Goal: Task Accomplishment & Management: Manage account settings

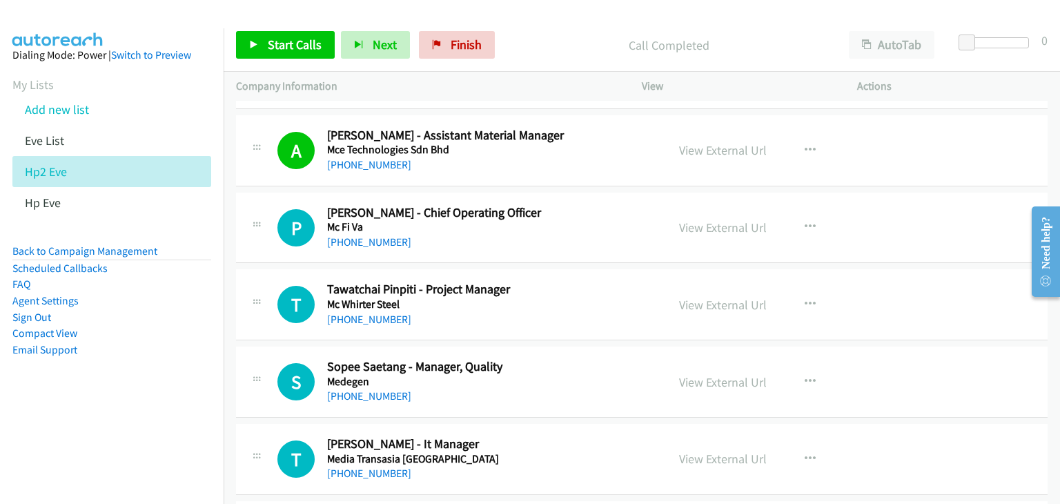
scroll to position [2001, 0]
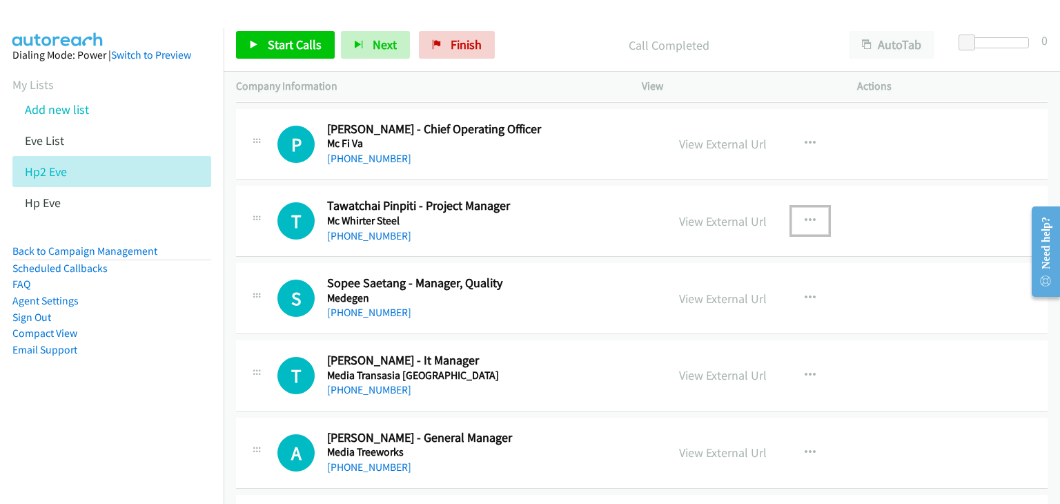
click at [804, 219] on icon "button" at bounding box center [809, 220] width 11 height 11
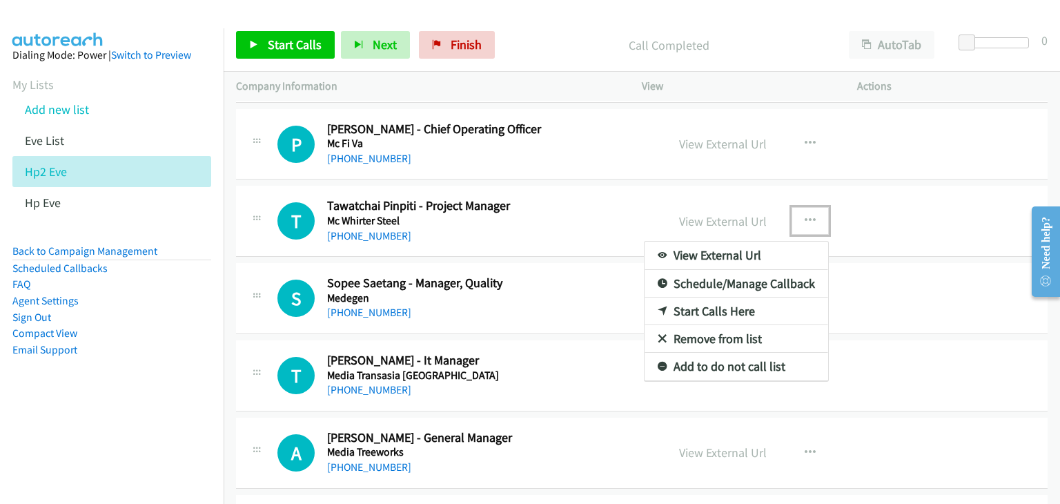
drag, startPoint x: 718, startPoint y: 247, endPoint x: 734, endPoint y: 238, distance: 18.2
click at [706, 256] on link "View External Url" at bounding box center [735, 255] width 183 height 28
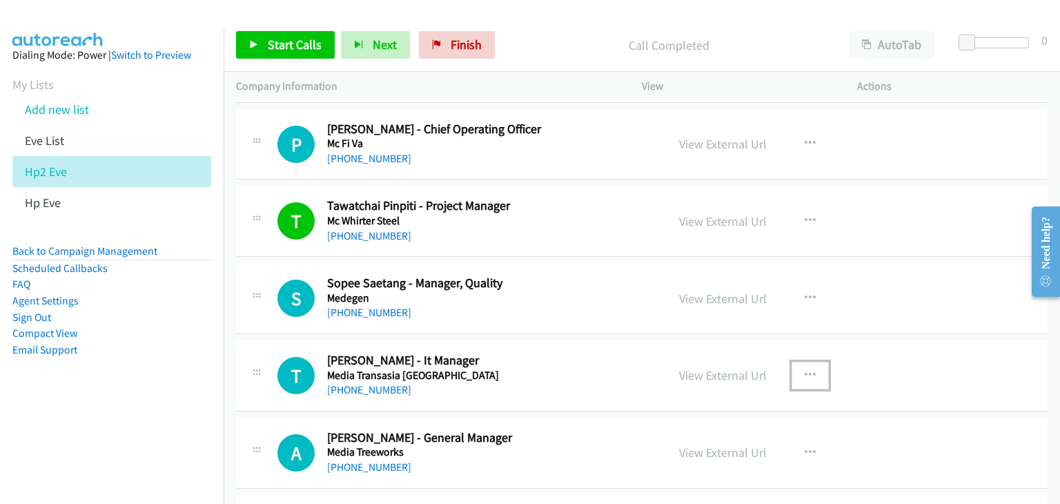
click at [804, 370] on icon "button" at bounding box center [809, 375] width 11 height 11
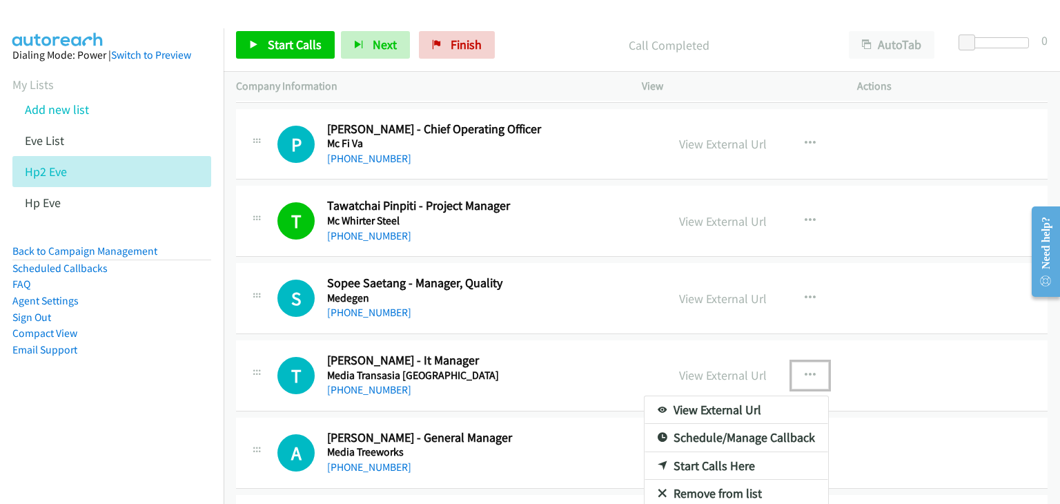
click at [734, 406] on link "View External Url" at bounding box center [735, 410] width 183 height 28
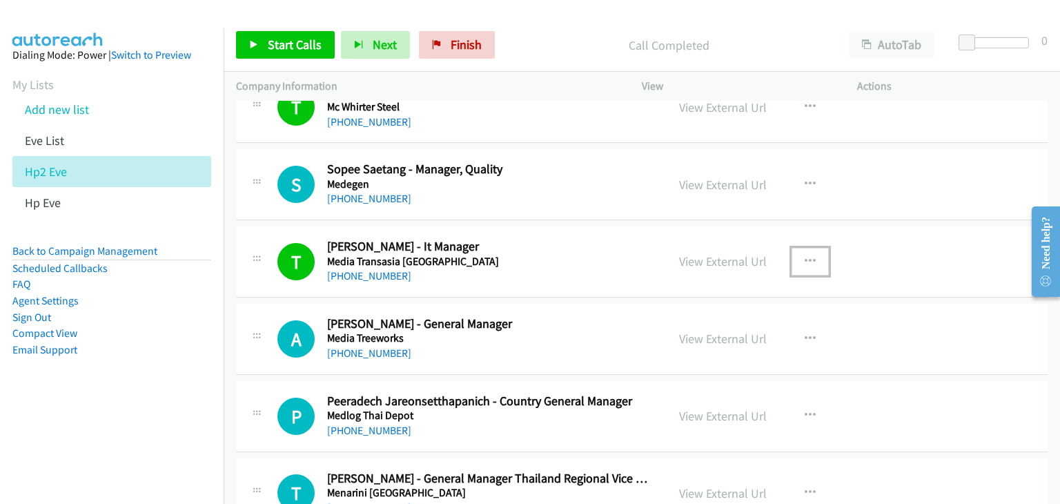
scroll to position [2138, 0]
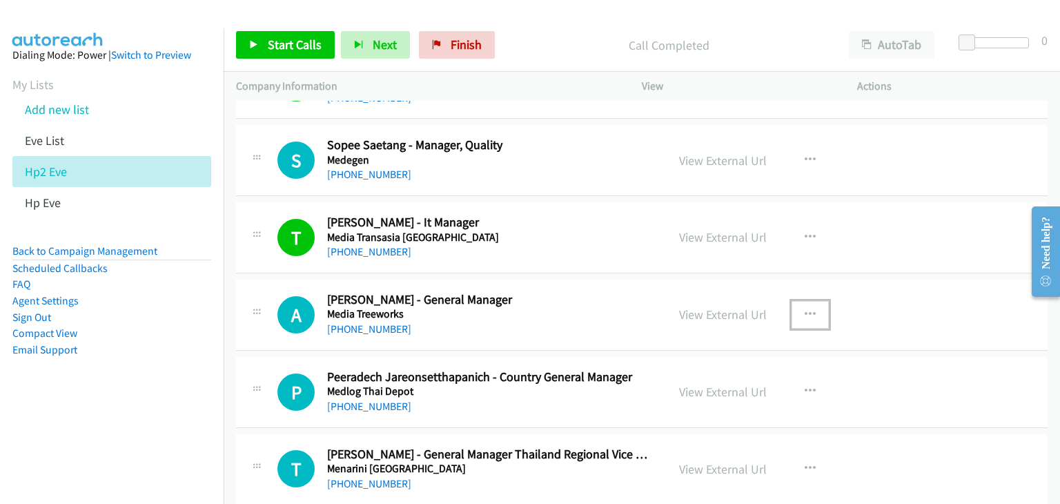
click at [810, 305] on button "button" at bounding box center [809, 315] width 37 height 28
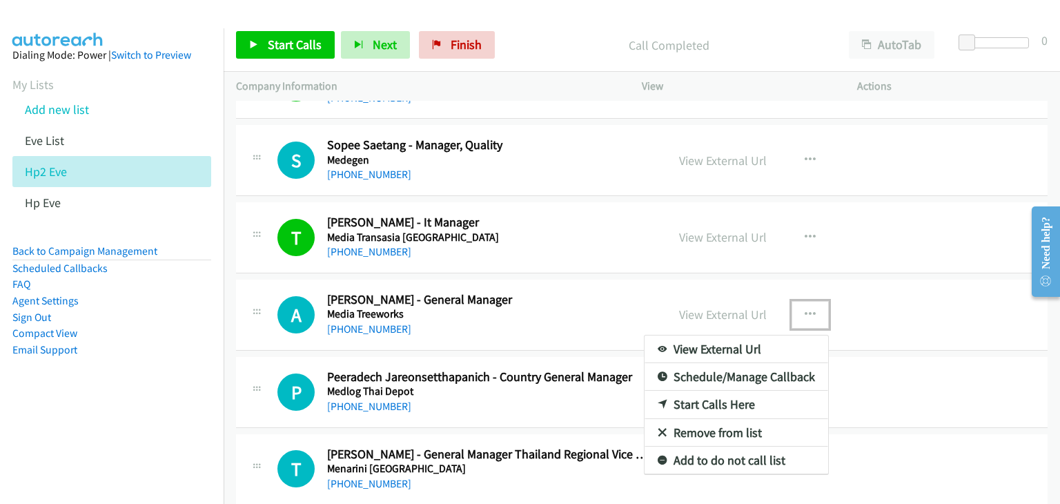
click at [753, 348] on link "View External Url" at bounding box center [735, 349] width 183 height 28
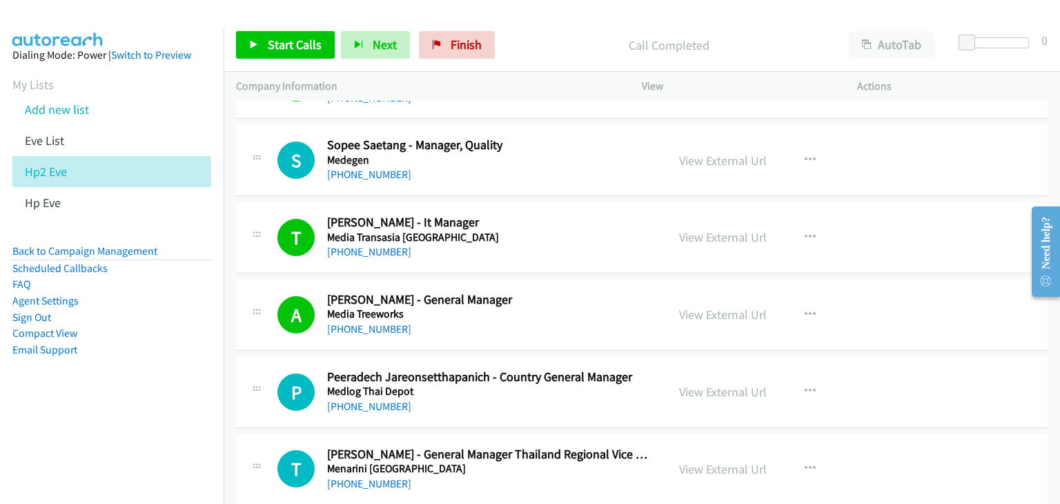
click at [92, 114] on li "Add new list" at bounding box center [124, 109] width 224 height 31
click at [66, 114] on link "Add new list" at bounding box center [57, 109] width 64 height 16
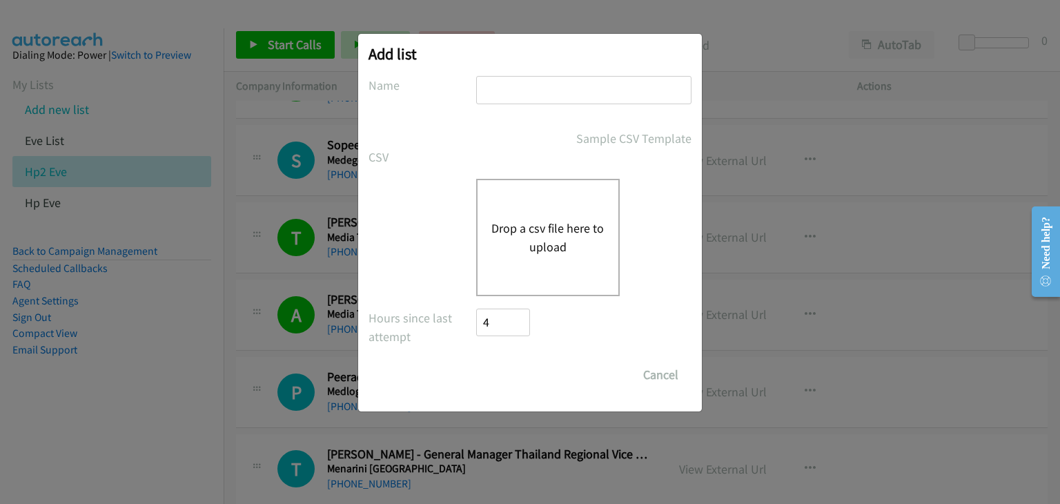
click at [541, 95] on input "text" at bounding box center [583, 90] width 215 height 28
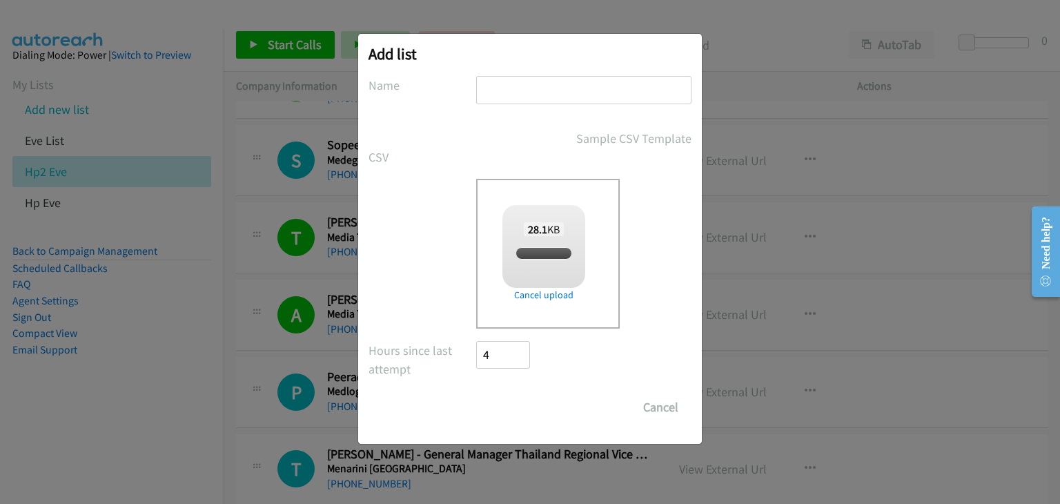
checkbox input "true"
click at [522, 88] on input "text" at bounding box center [583, 90] width 215 height 28
type input "HP3_Eve"
click at [517, 417] on input "Save List" at bounding box center [512, 407] width 72 height 28
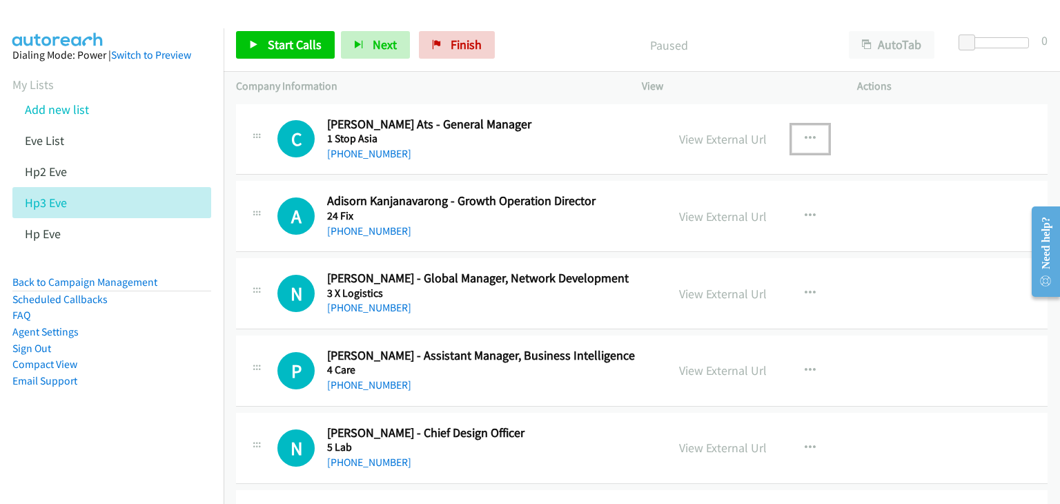
click at [804, 137] on icon "button" at bounding box center [809, 138] width 11 height 11
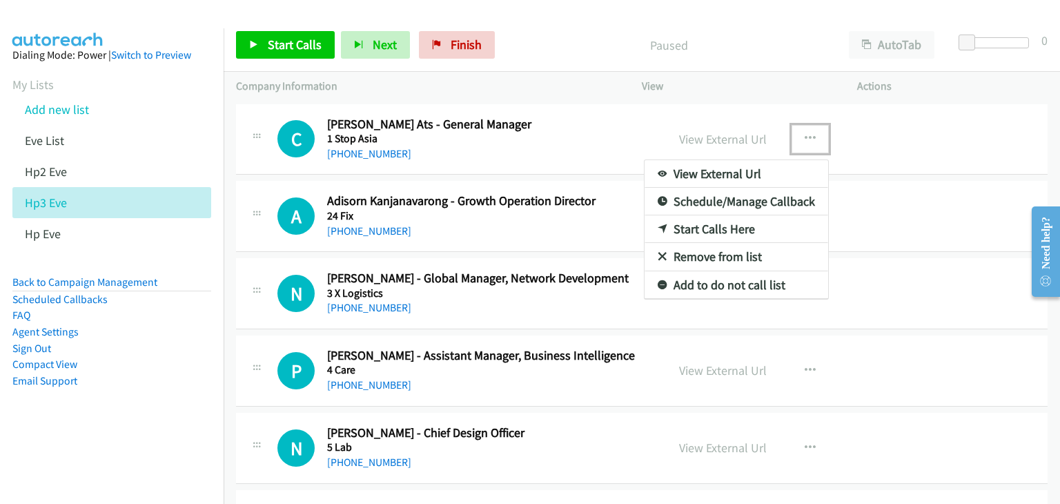
click at [755, 173] on link "View External Url" at bounding box center [735, 174] width 183 height 28
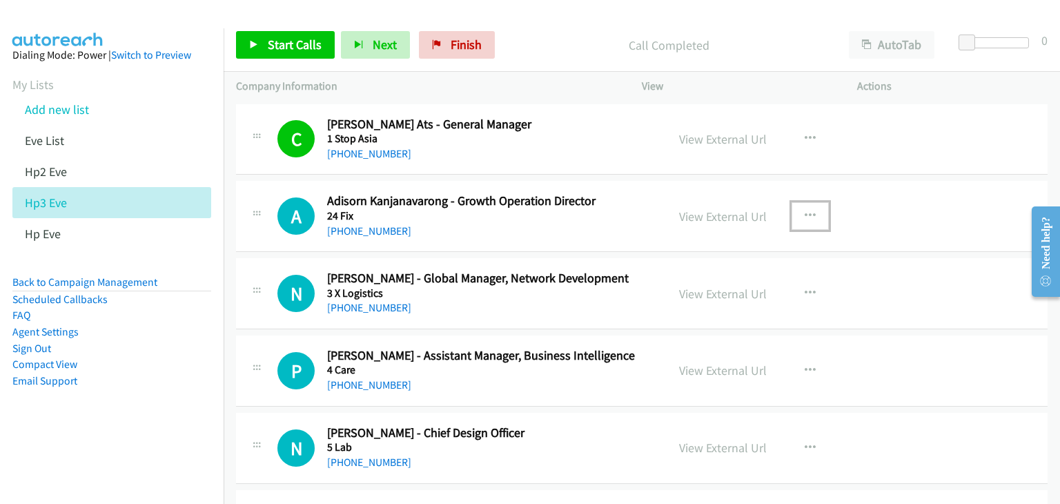
click at [804, 212] on icon "button" at bounding box center [809, 215] width 11 height 11
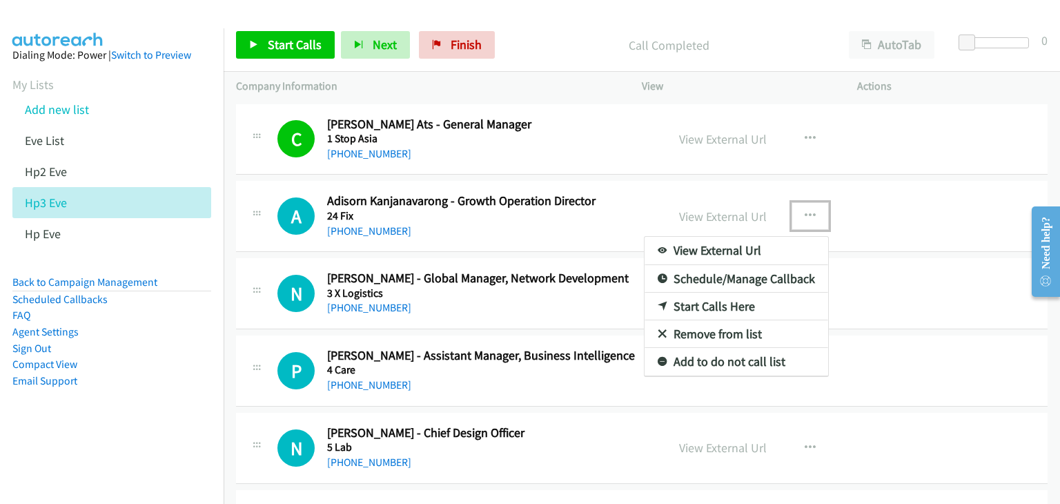
click at [742, 249] on link "View External Url" at bounding box center [735, 251] width 183 height 28
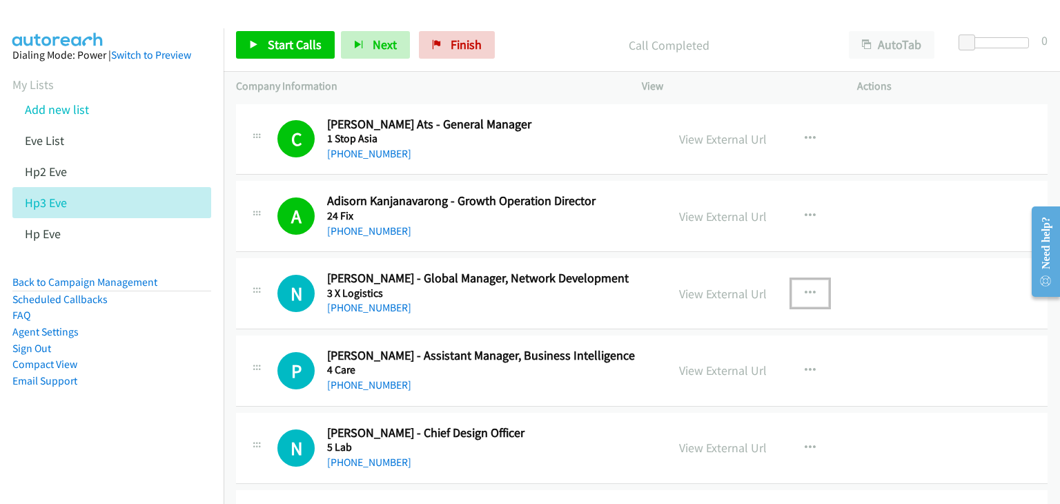
click at [804, 290] on icon "button" at bounding box center [809, 293] width 11 height 11
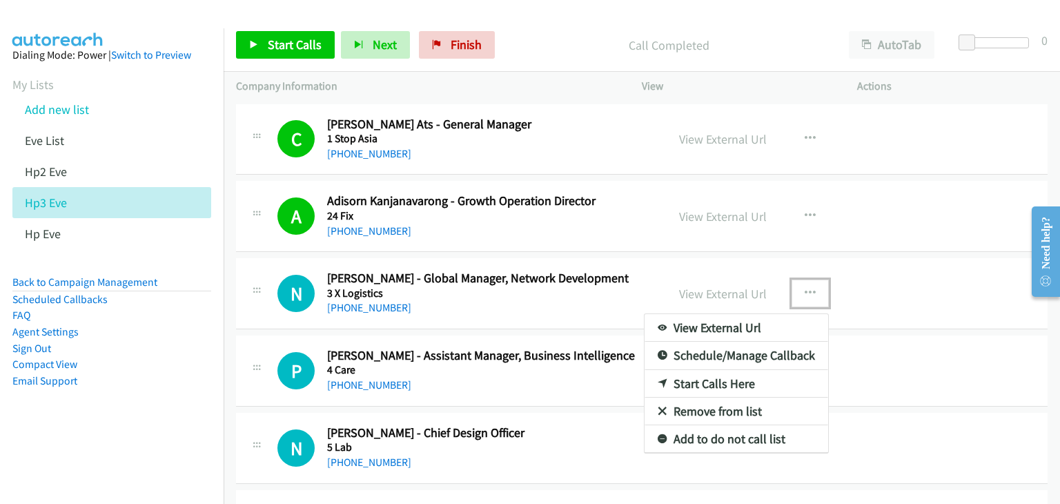
click at [757, 328] on link "View External Url" at bounding box center [735, 328] width 183 height 28
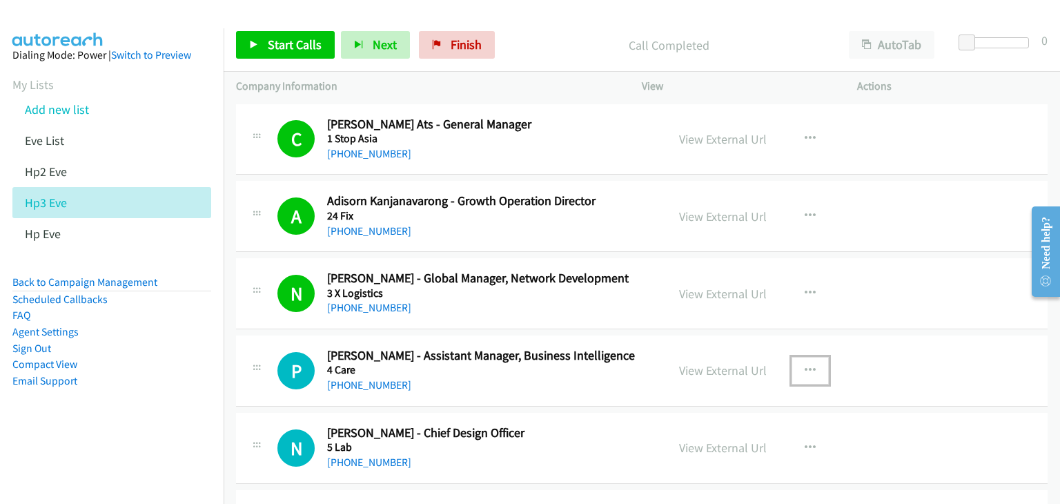
click at [806, 365] on icon "button" at bounding box center [809, 370] width 11 height 11
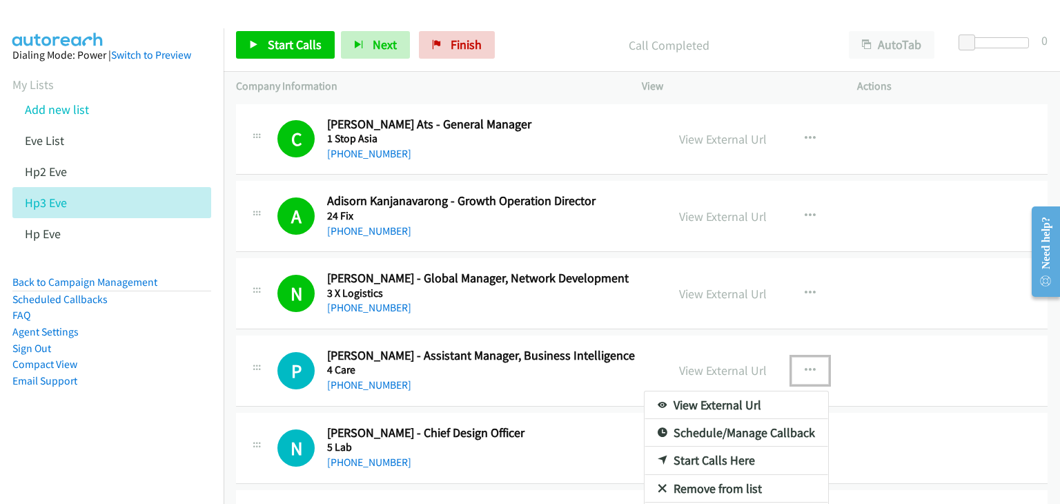
click at [762, 399] on link "View External Url" at bounding box center [735, 405] width 183 height 28
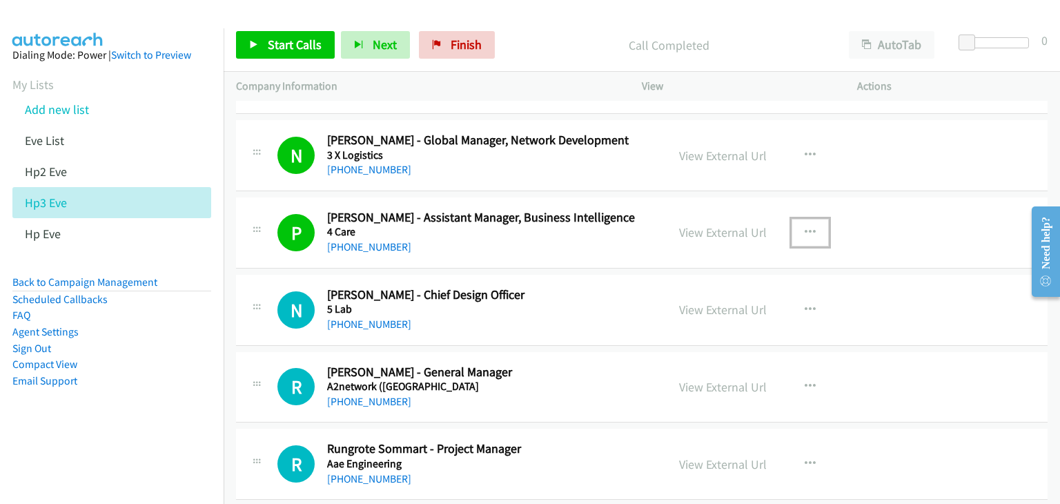
scroll to position [207, 0]
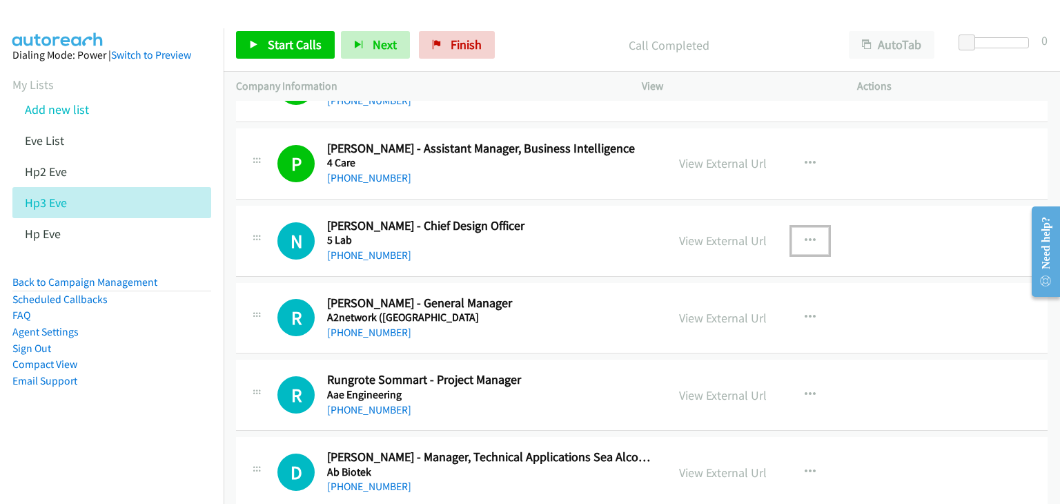
click at [804, 235] on icon "button" at bounding box center [809, 240] width 11 height 11
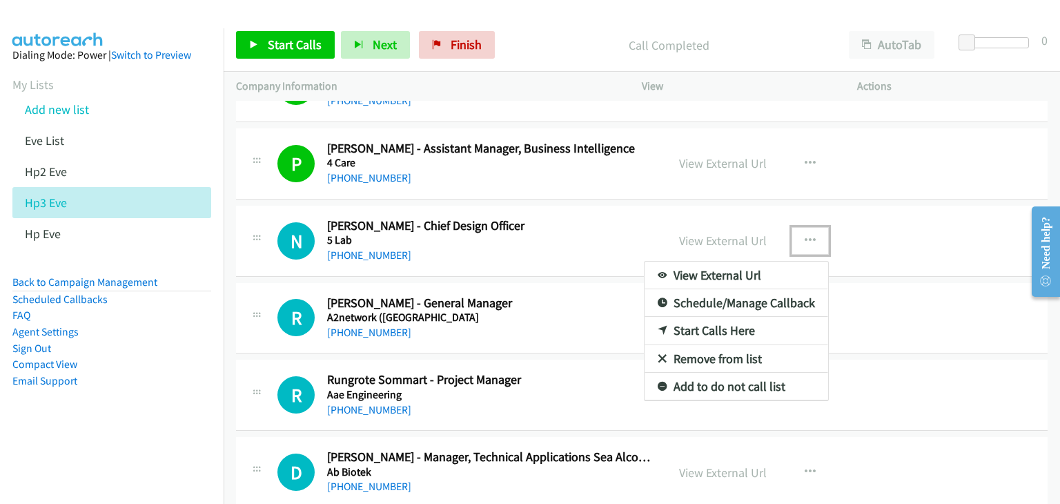
click at [770, 275] on link "View External Url" at bounding box center [735, 275] width 183 height 28
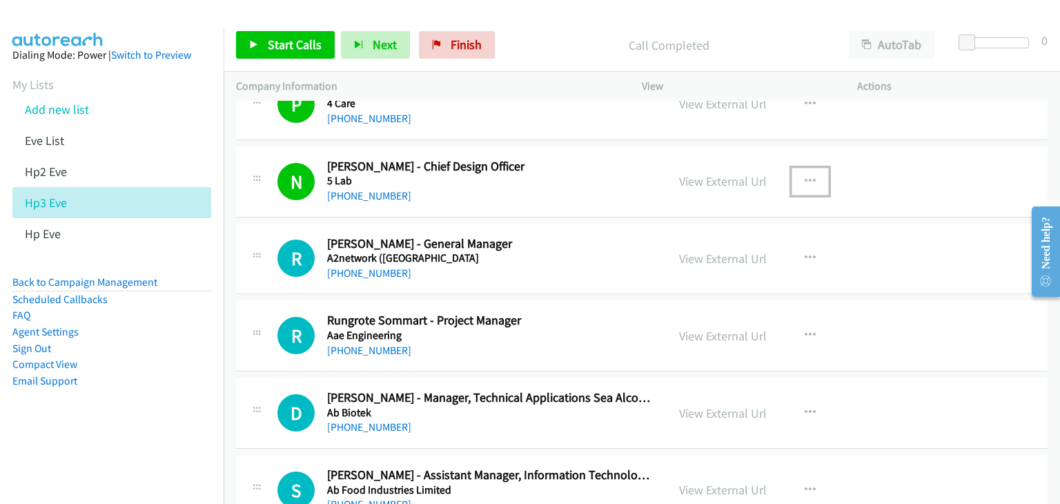
scroll to position [345, 0]
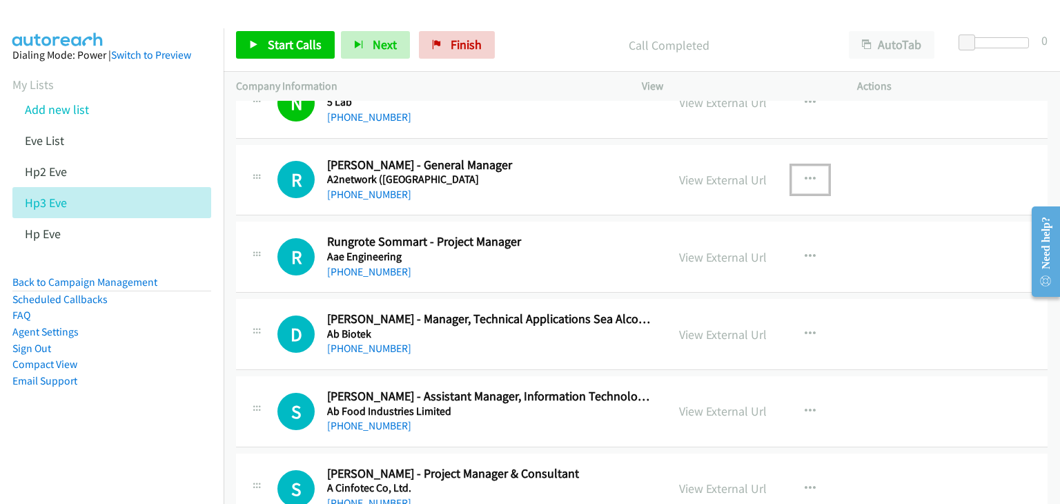
click at [806, 178] on icon "button" at bounding box center [809, 179] width 11 height 11
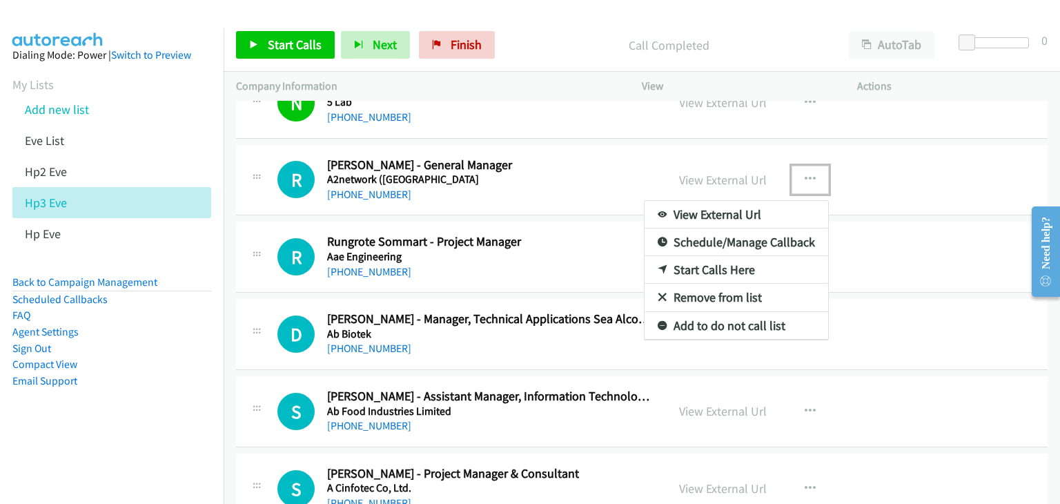
click at [750, 215] on link "View External Url" at bounding box center [735, 215] width 183 height 28
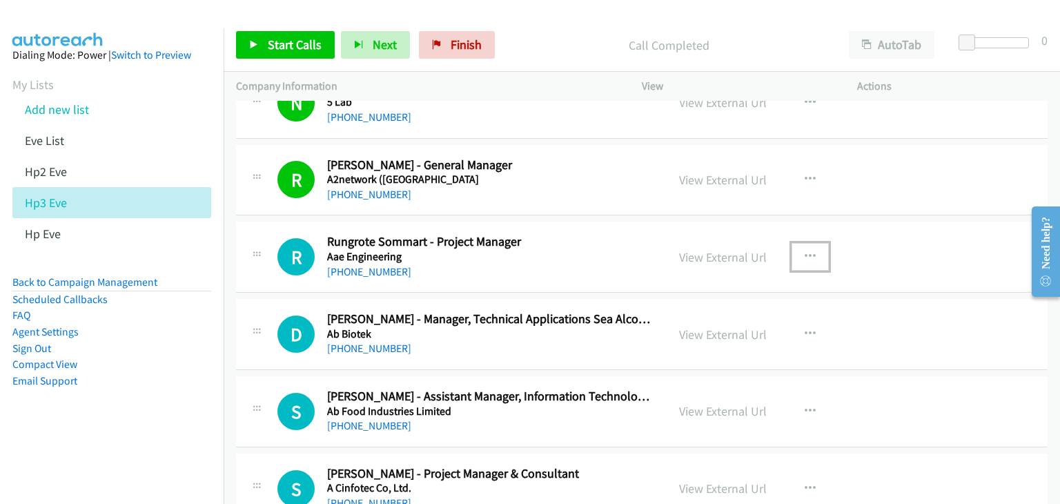
click at [804, 253] on icon "button" at bounding box center [809, 256] width 11 height 11
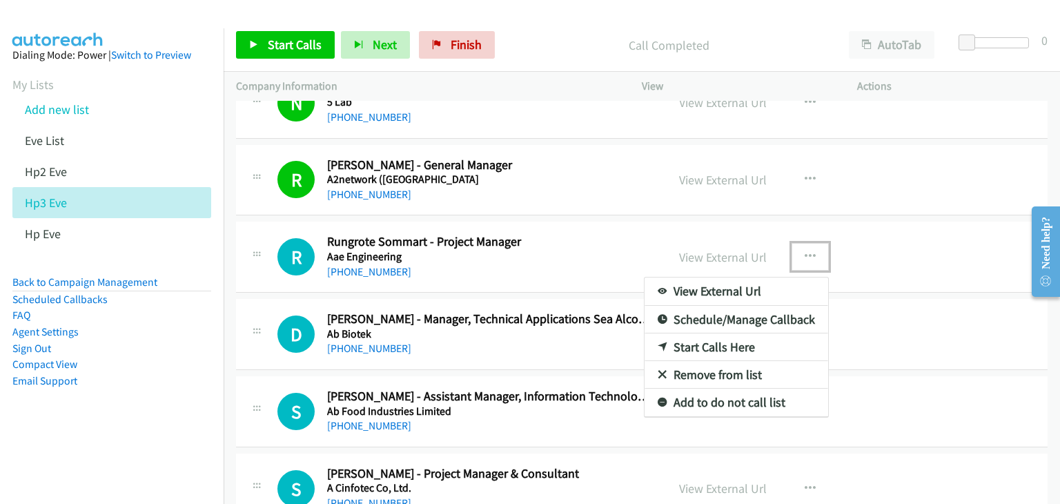
click at [742, 292] on link "View External Url" at bounding box center [735, 291] width 183 height 28
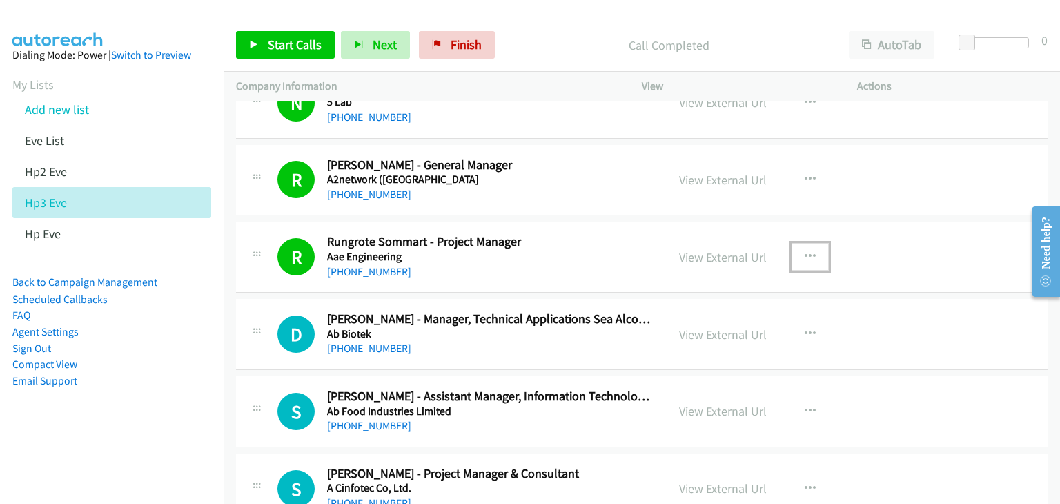
scroll to position [414, 0]
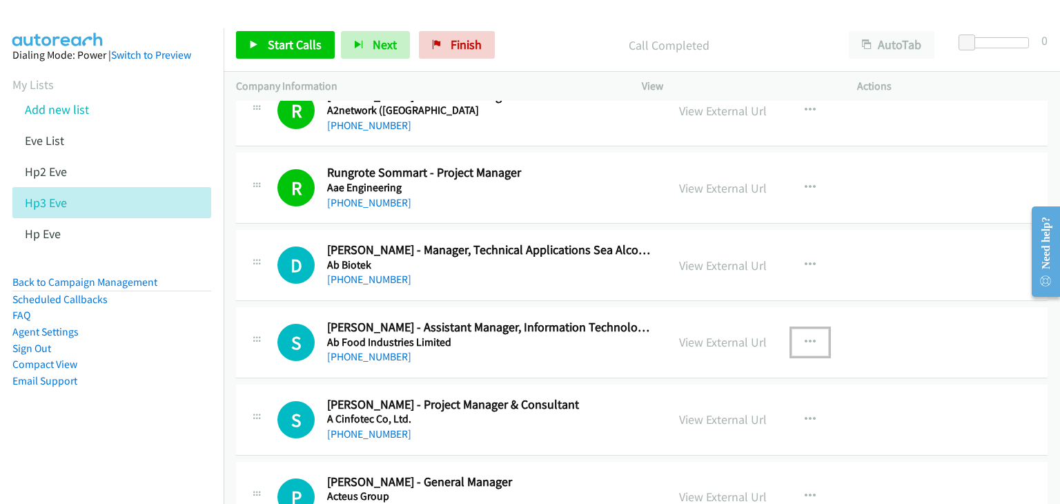
click at [804, 337] on icon "button" at bounding box center [809, 342] width 11 height 11
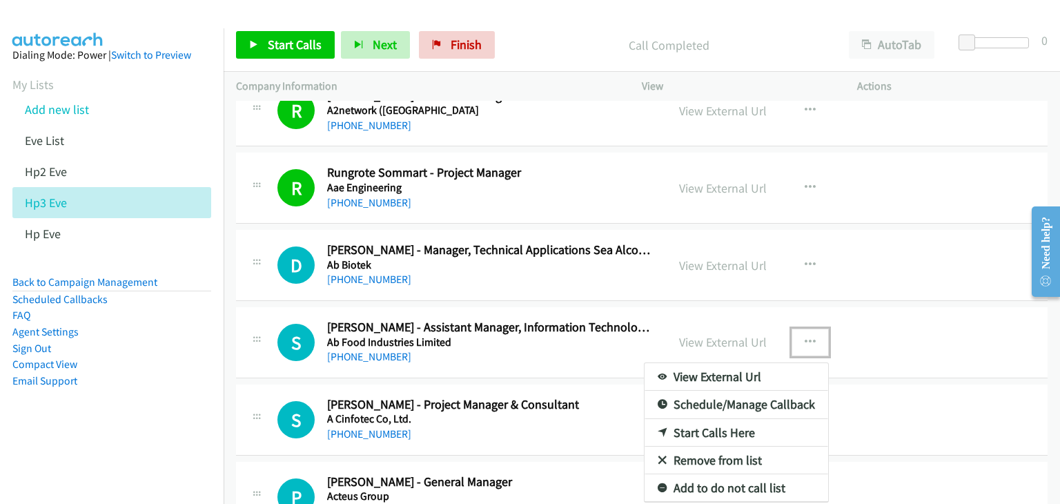
click at [751, 373] on link "View External Url" at bounding box center [735, 377] width 183 height 28
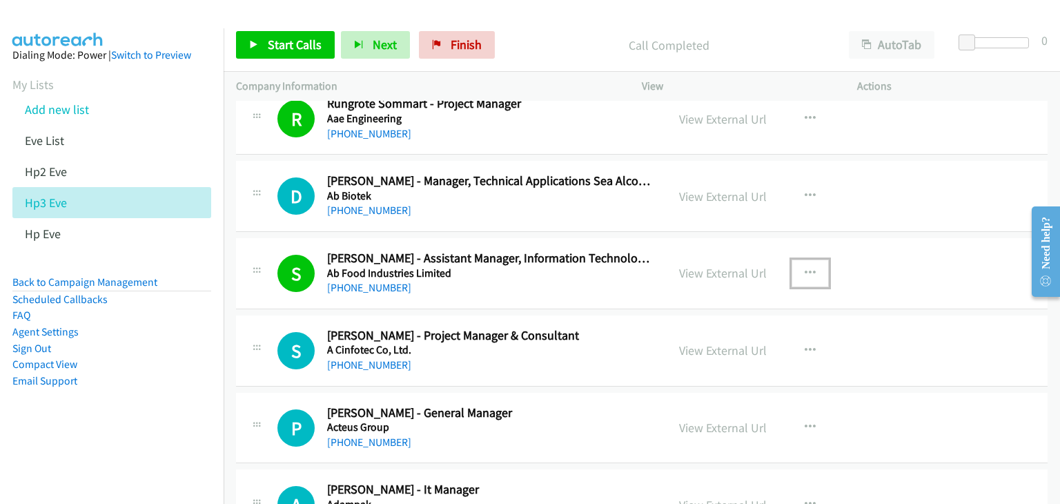
scroll to position [552, 0]
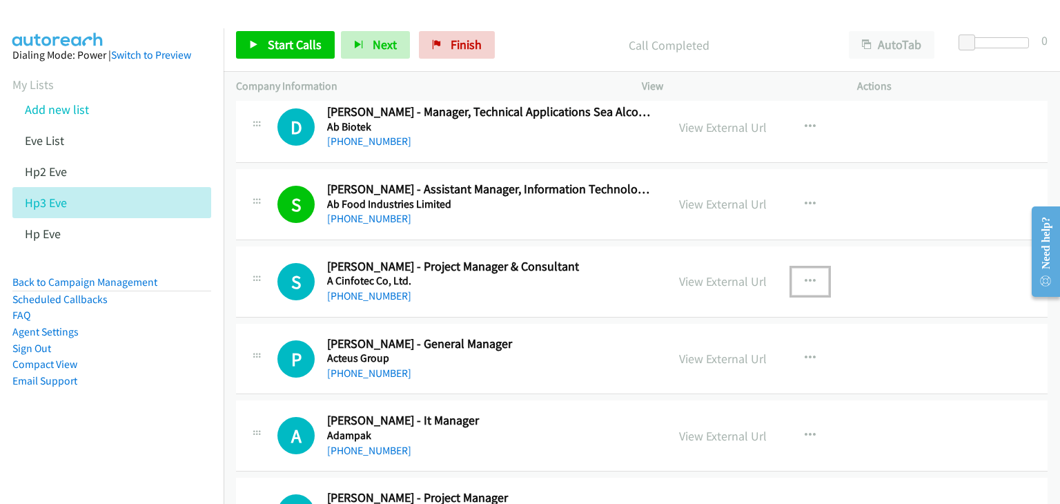
click at [804, 277] on icon "button" at bounding box center [809, 281] width 11 height 11
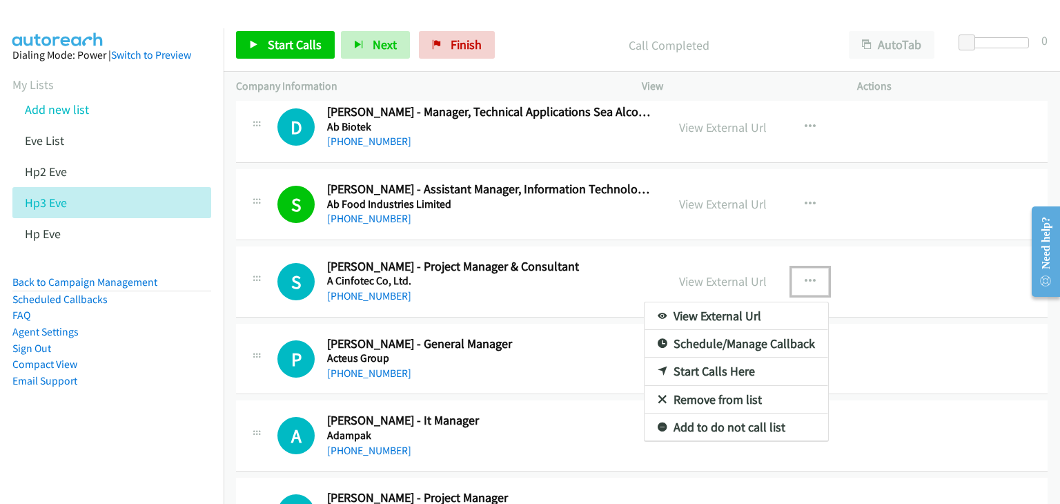
click at [739, 315] on link "View External Url" at bounding box center [735, 316] width 183 height 28
